Goal: Information Seeking & Learning: Learn about a topic

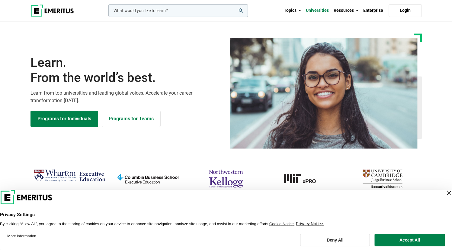
scroll to position [1, 0]
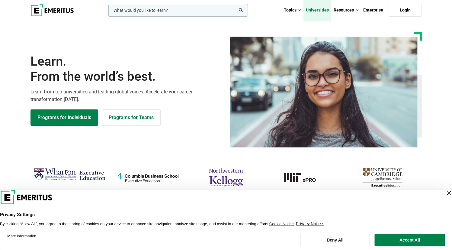
click at [325, 11] on link "Universities" at bounding box center [317, 10] width 28 height 21
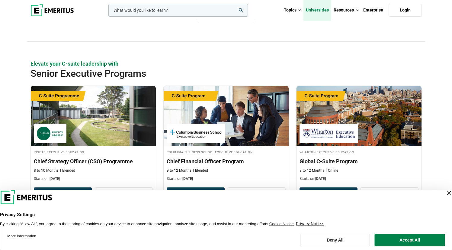
scroll to position [265, 0]
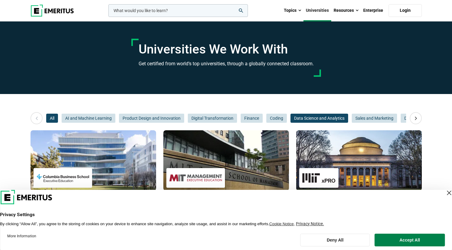
click at [311, 120] on span "Data Science and Analytics" at bounding box center [319, 117] width 58 height 9
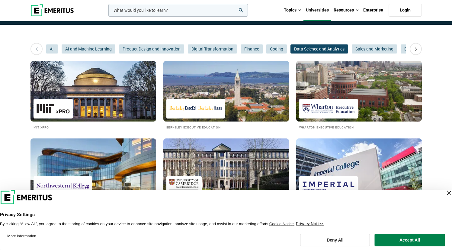
scroll to position [69, 0]
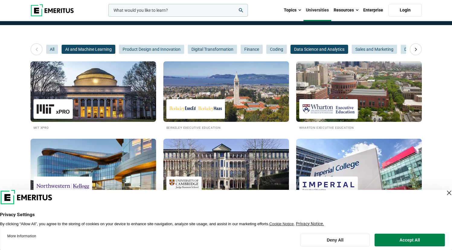
click at [96, 49] on span "AI and Machine Learning" at bounding box center [89, 49] width 54 height 9
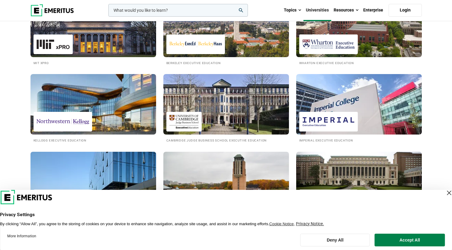
scroll to position [0, 0]
